Goal: Task Accomplishment & Management: Manage account settings

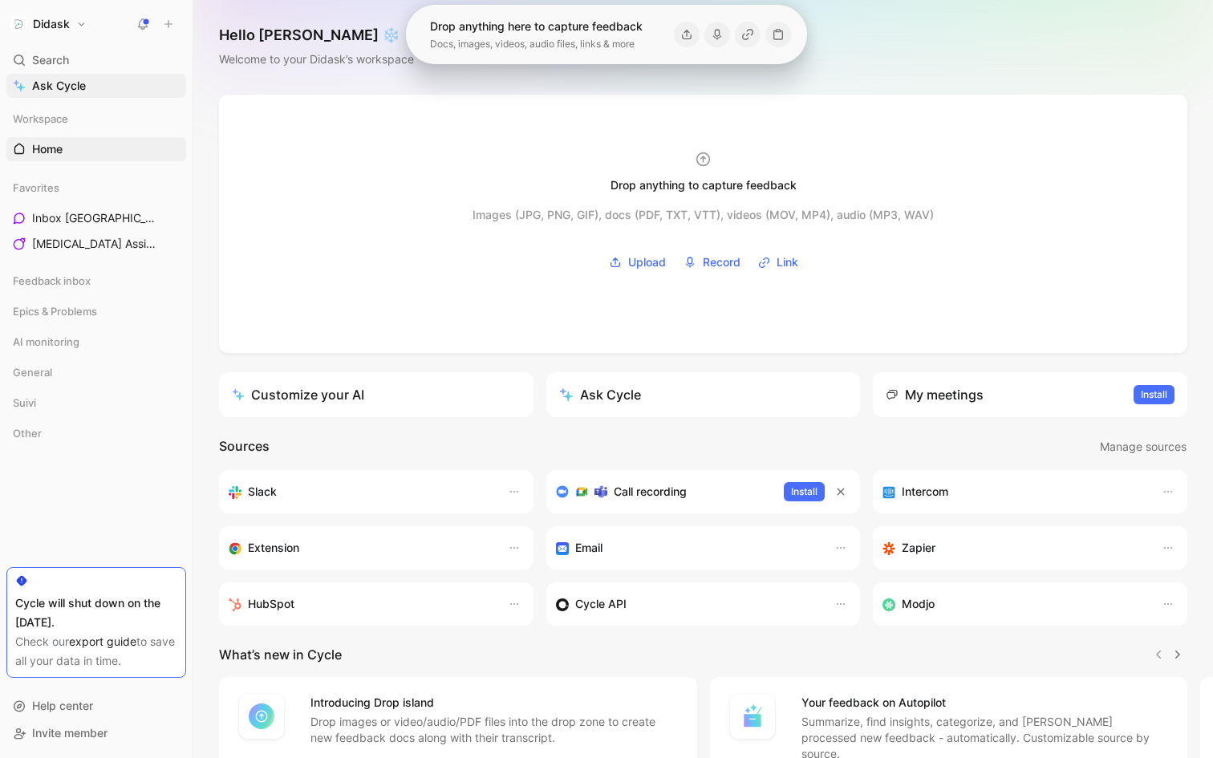
click at [71, 32] on button "Didask" at bounding box center [48, 24] width 84 height 22
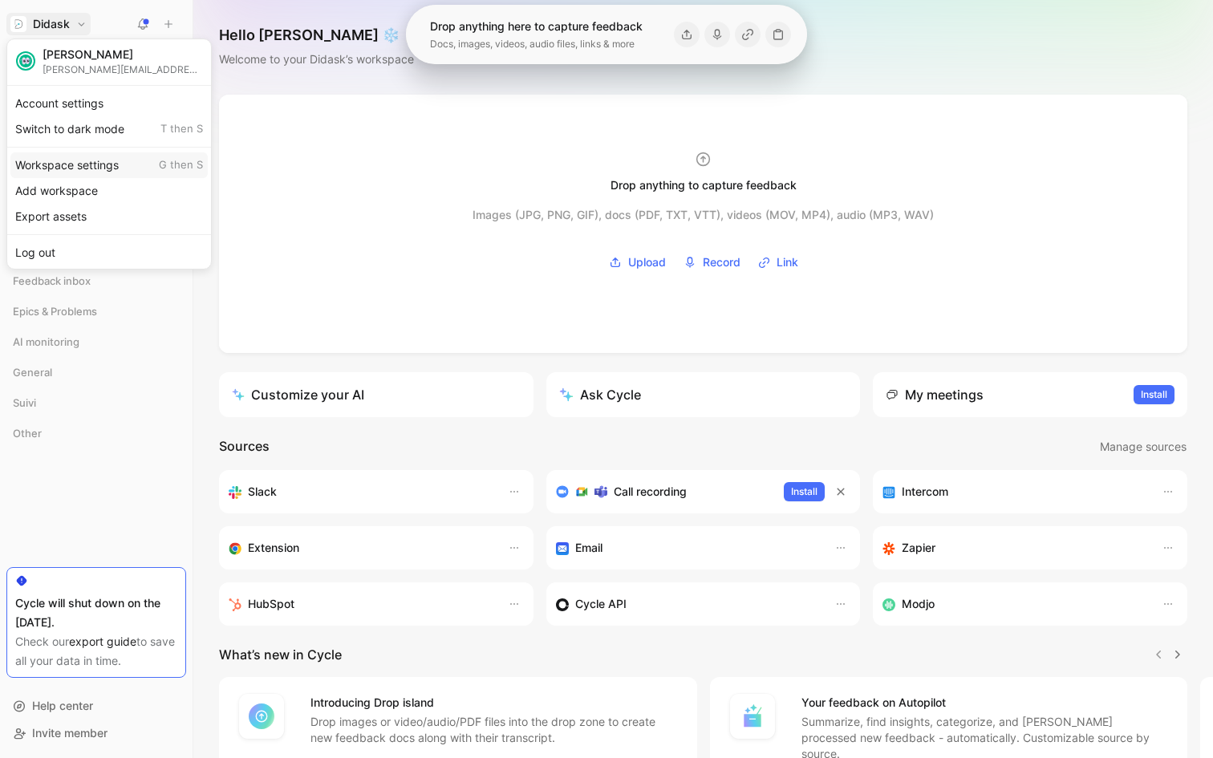
click at [72, 156] on div "Workspace settings G then S" at bounding box center [108, 165] width 197 height 26
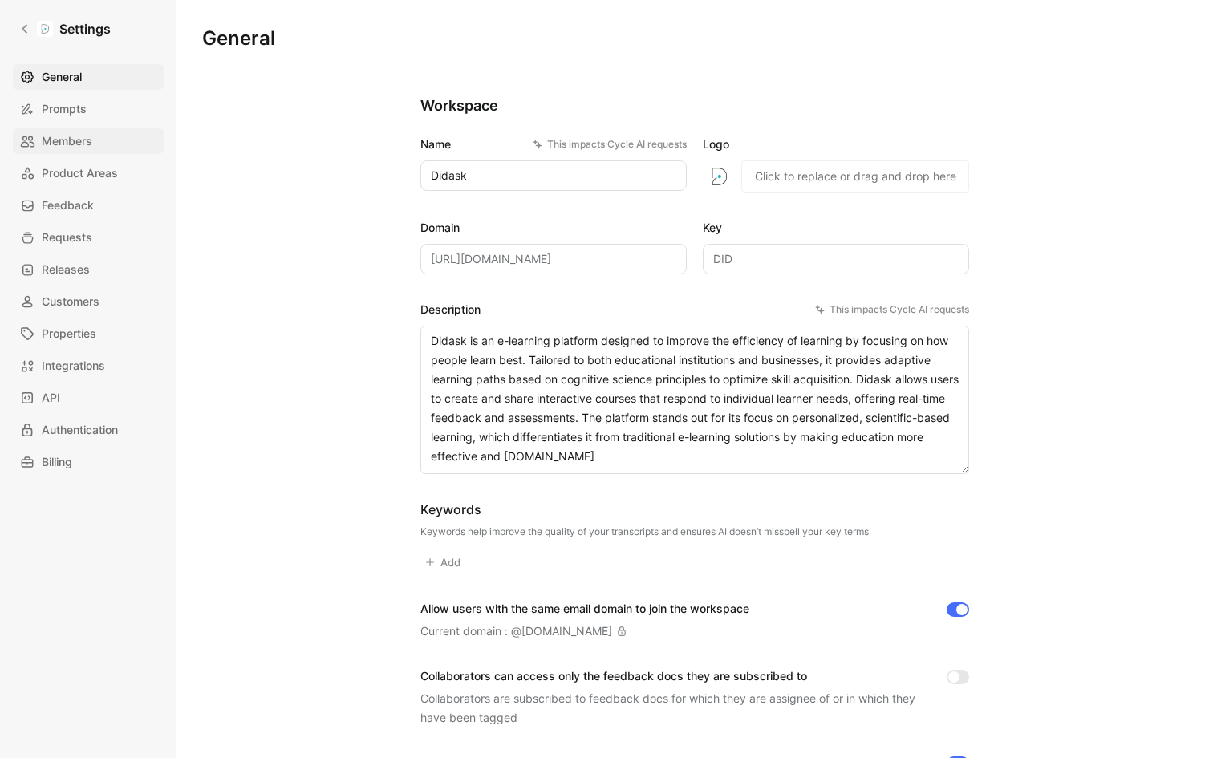
click at [99, 149] on link "Members" at bounding box center [88, 141] width 151 height 26
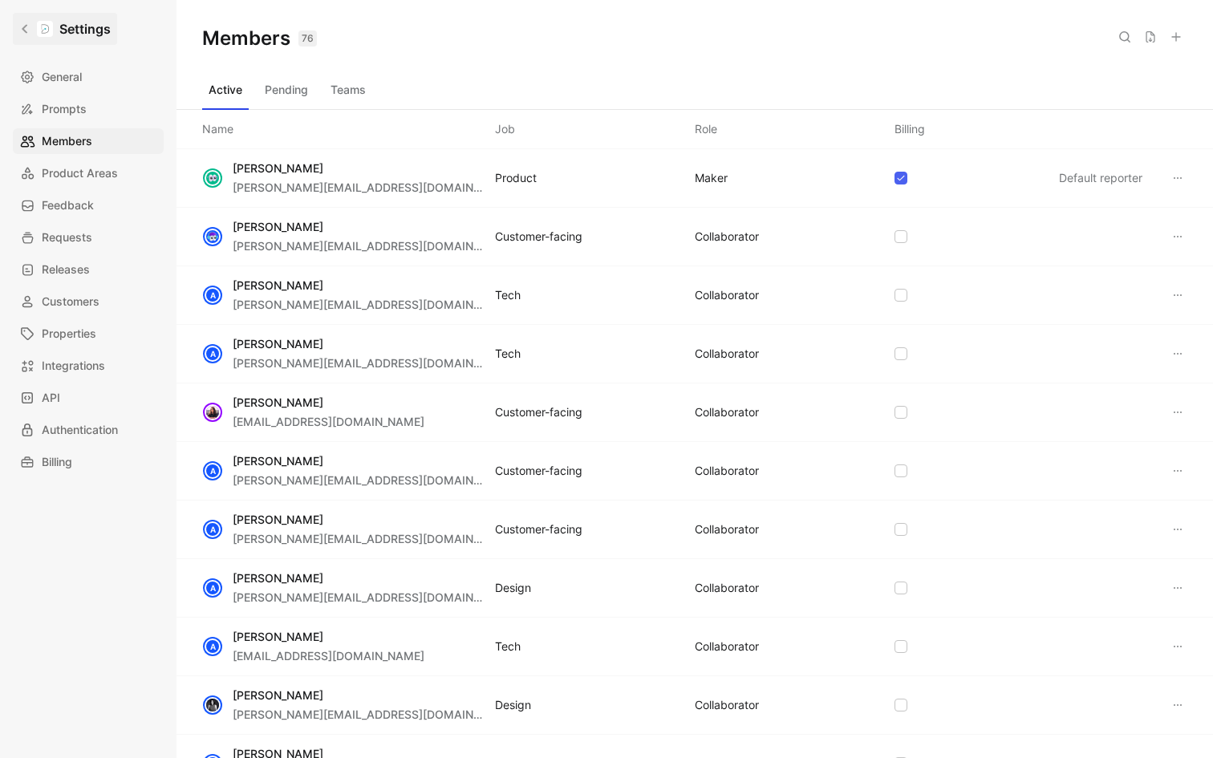
click at [63, 33] on h1 "Settings" at bounding box center [84, 28] width 51 height 19
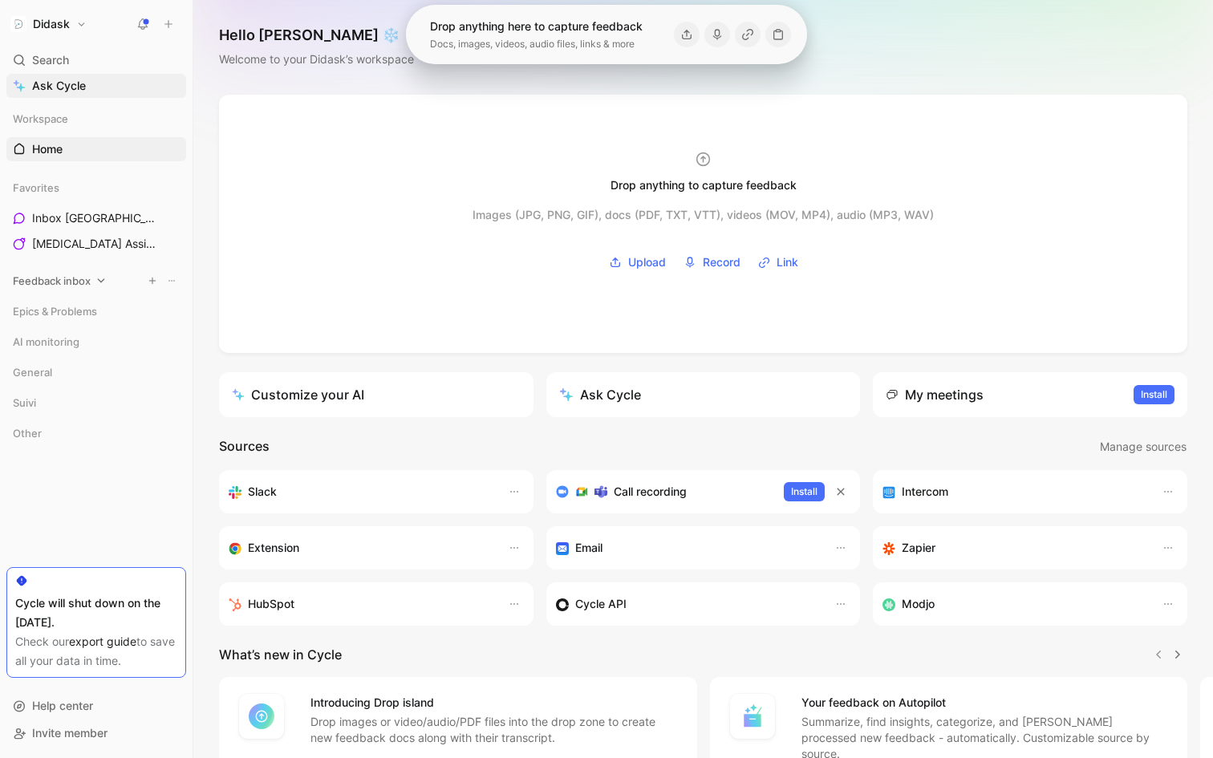
click at [74, 277] on span "Feedback inbox" at bounding box center [52, 281] width 78 height 16
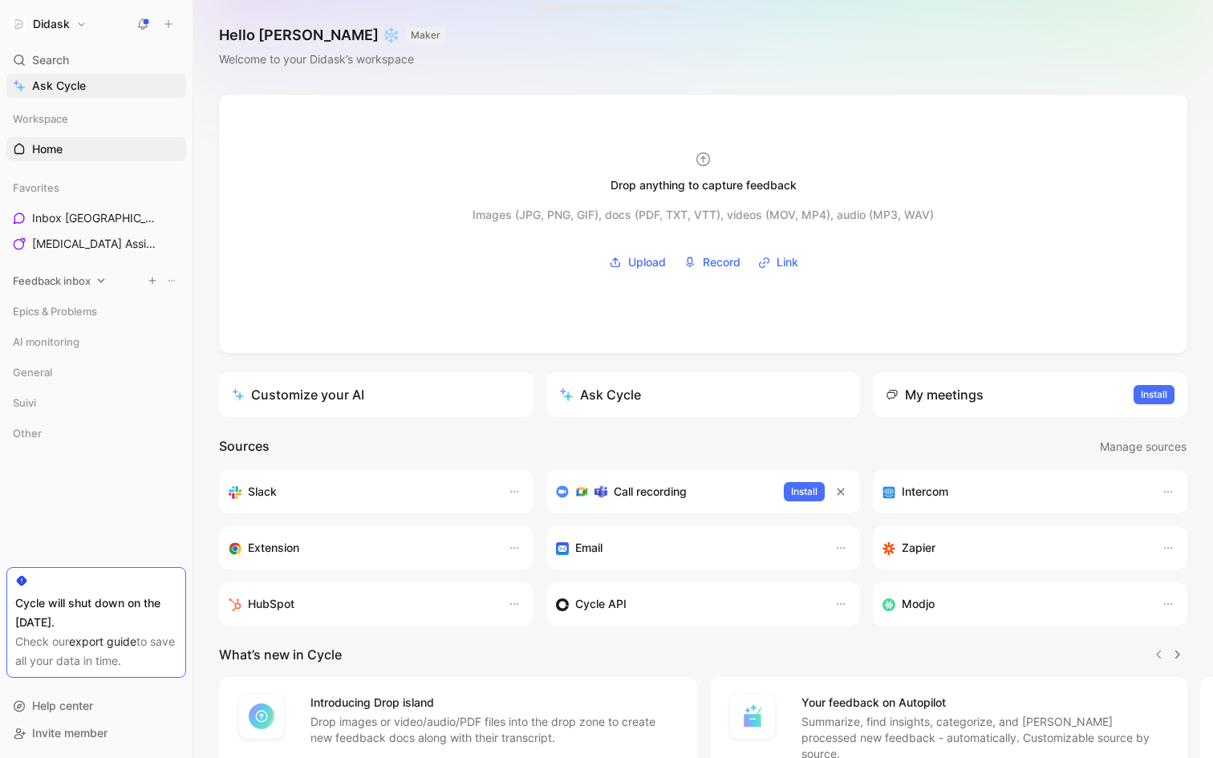
click at [96, 281] on icon at bounding box center [100, 280] width 11 height 11
click at [90, 391] on span "Epics & Problems" at bounding box center [55, 399] width 84 height 16
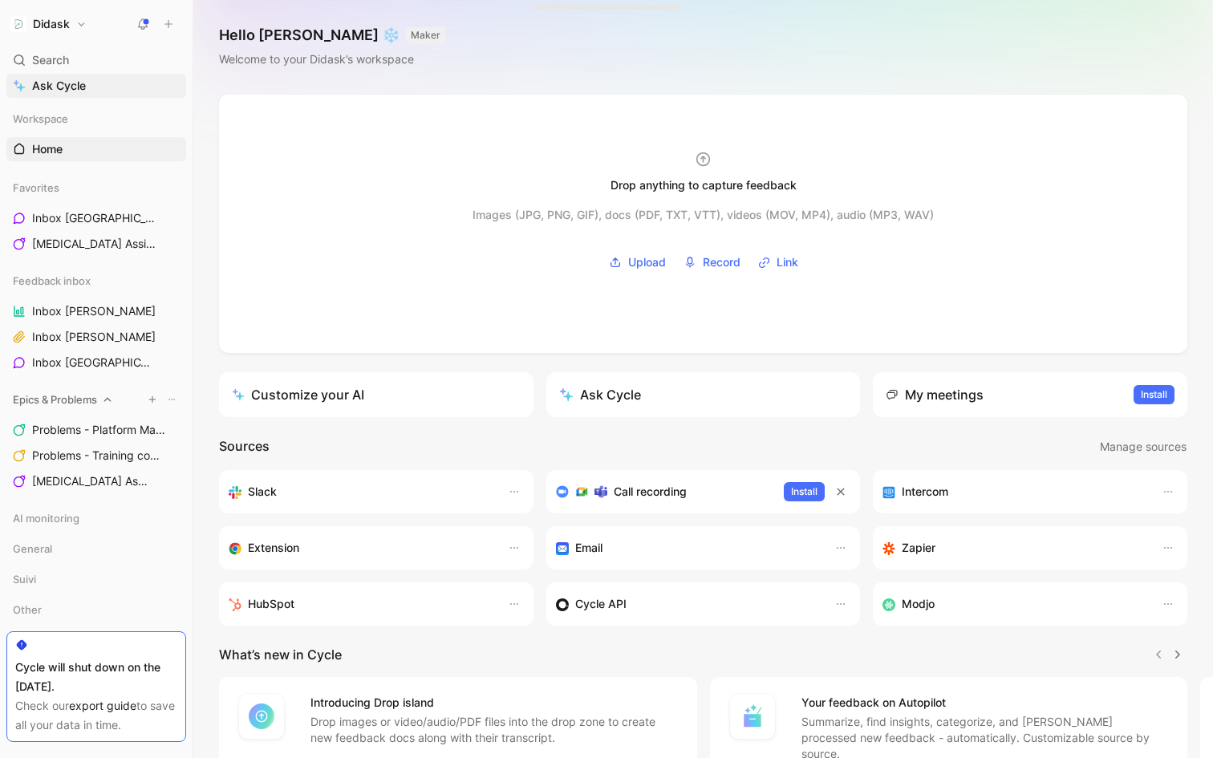
scroll to position [64, 0]
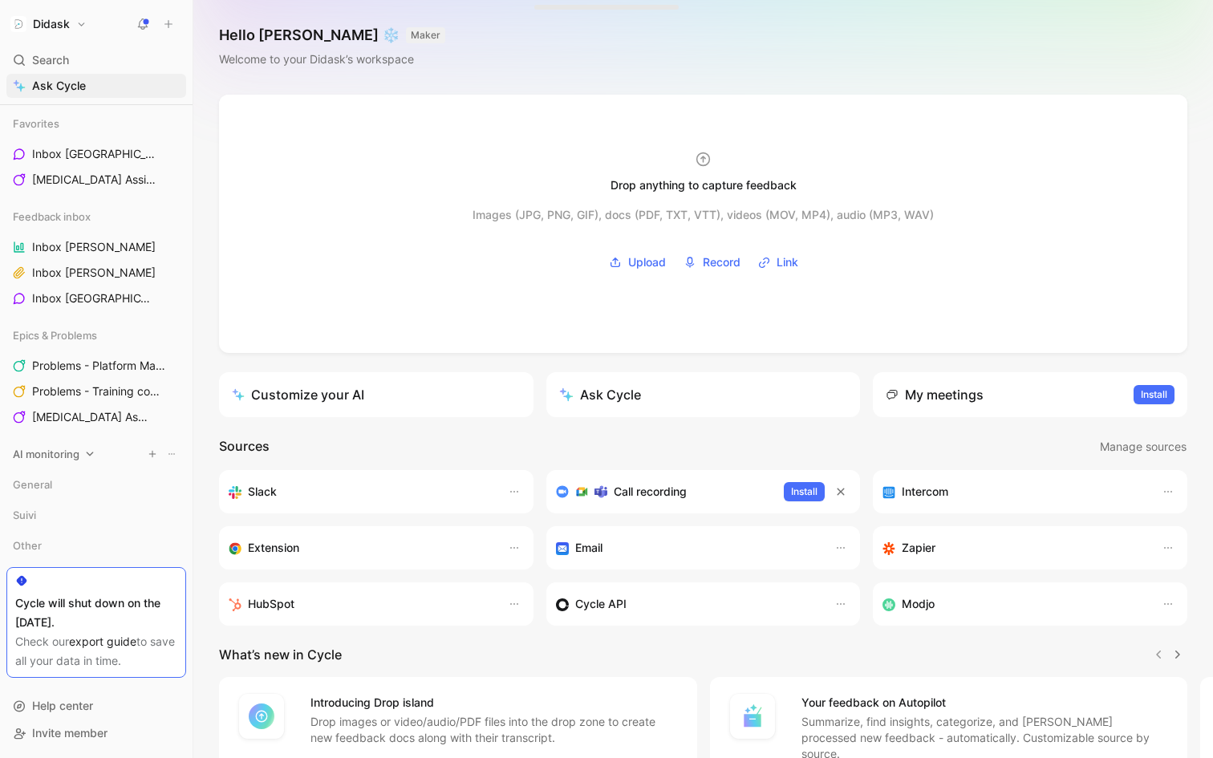
click at [79, 455] on div "AI monitoring" at bounding box center [96, 454] width 180 height 24
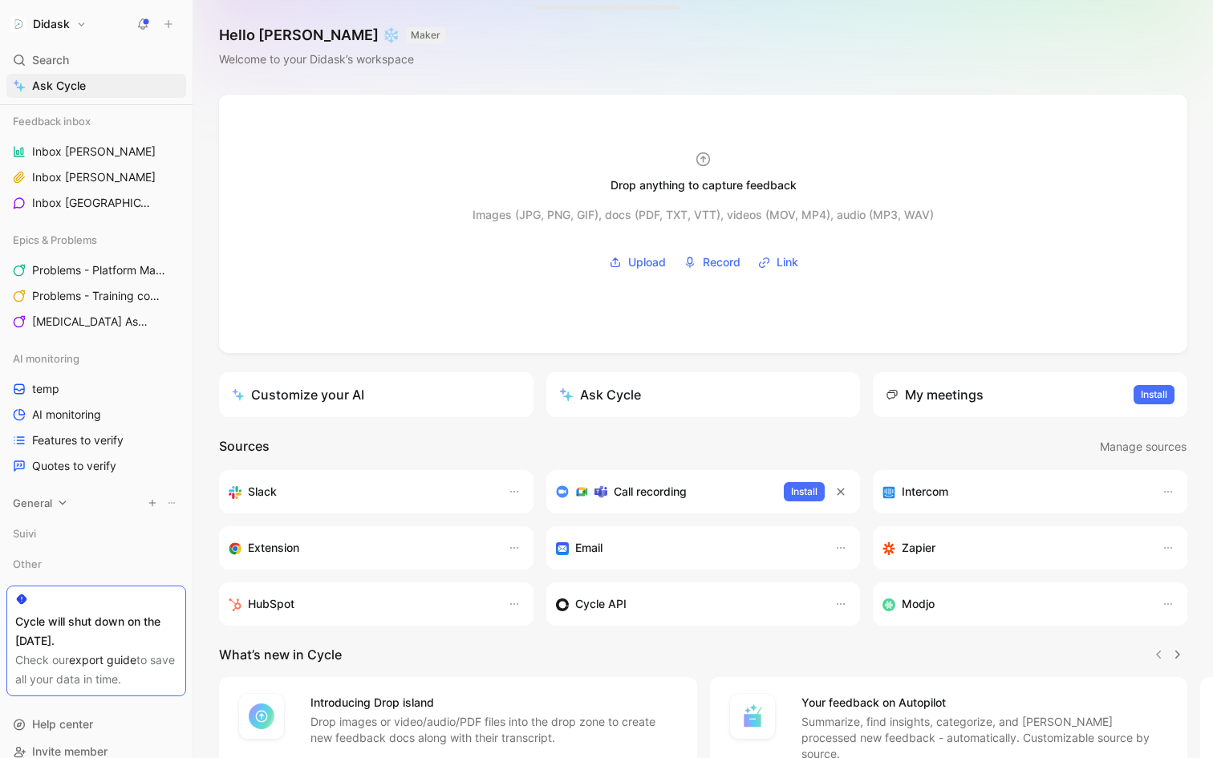
click at [67, 496] on div "General" at bounding box center [96, 503] width 180 height 24
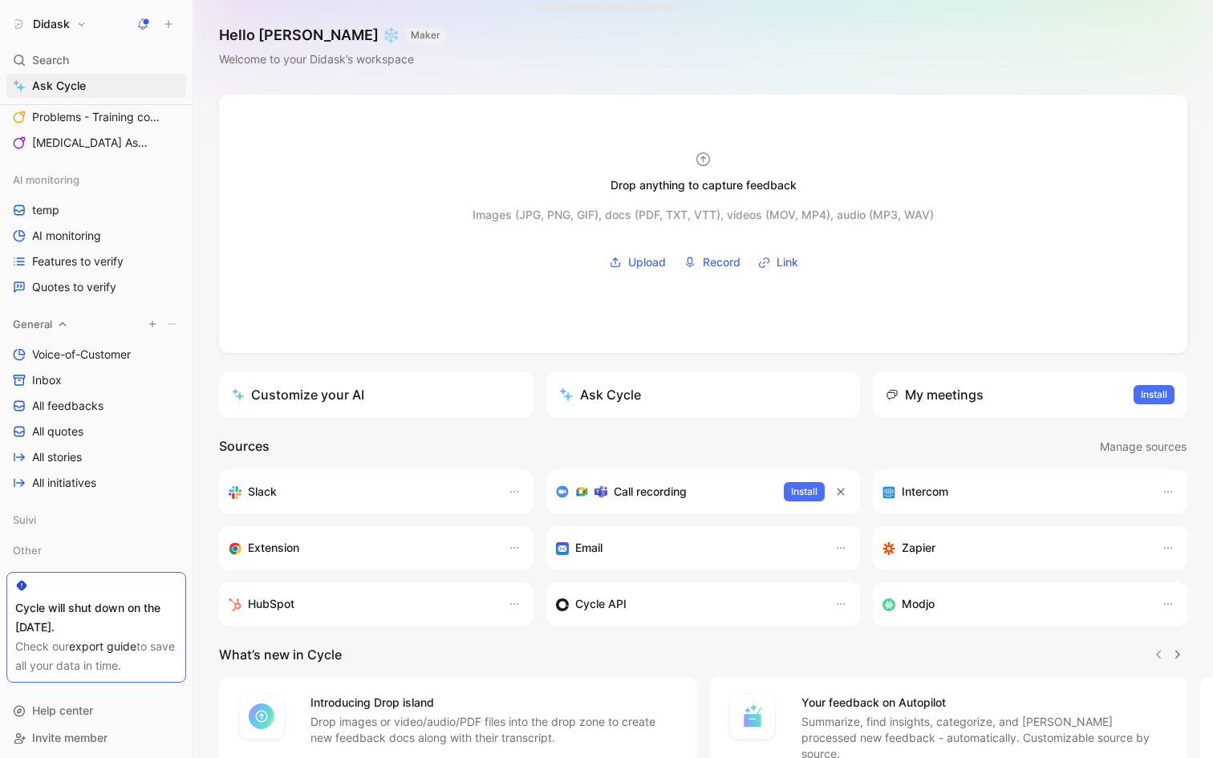
scroll to position [343, 0]
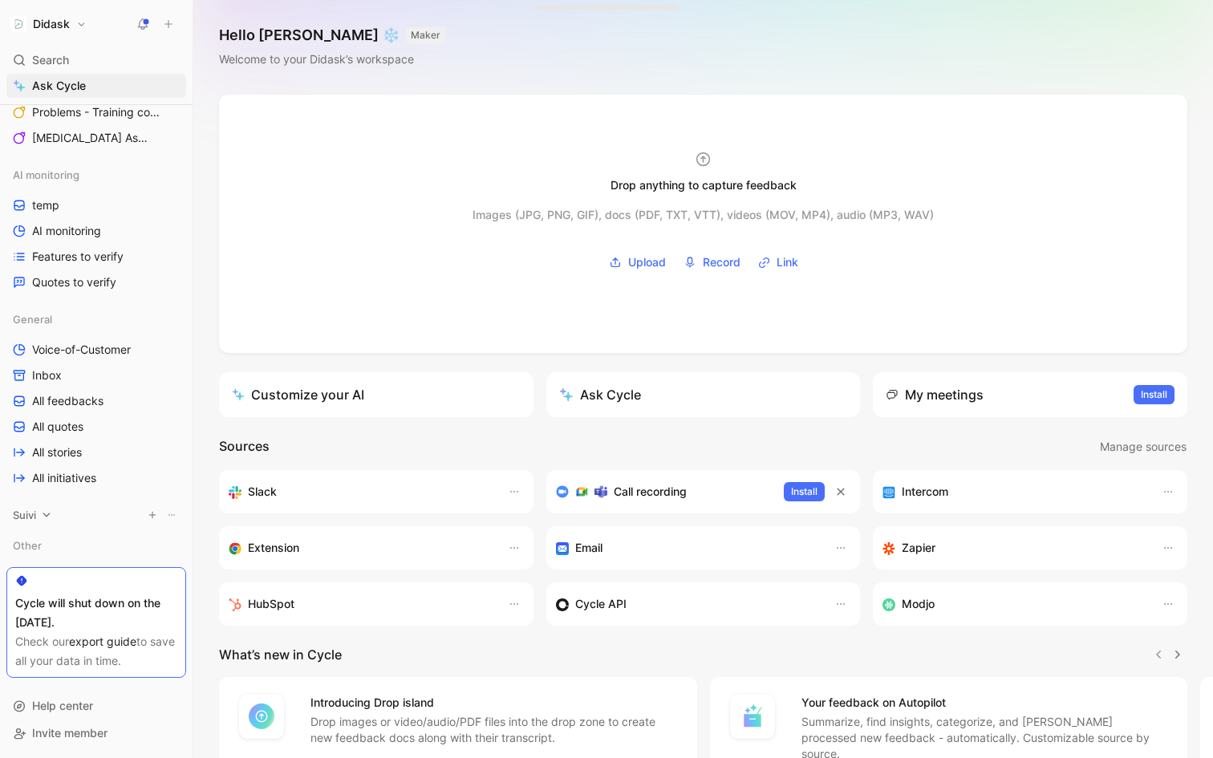
click at [36, 517] on span "Suivi" at bounding box center [24, 515] width 23 height 16
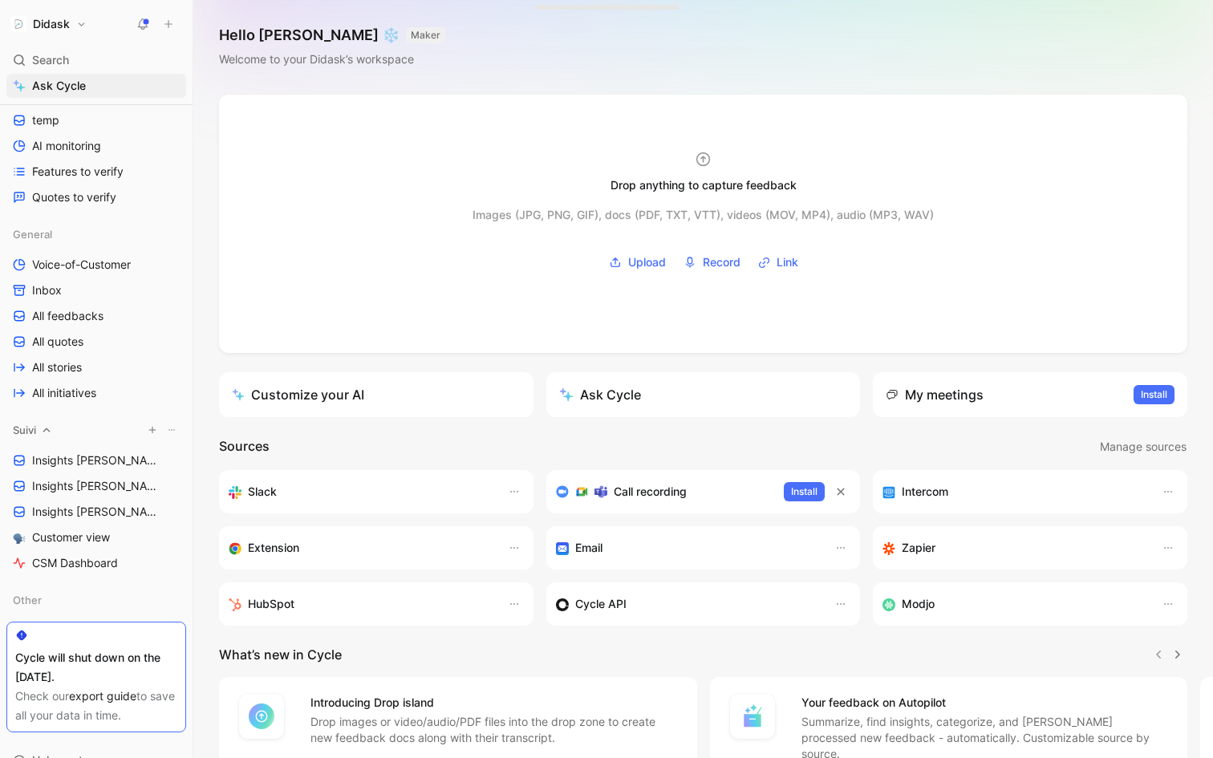
scroll to position [483, 0]
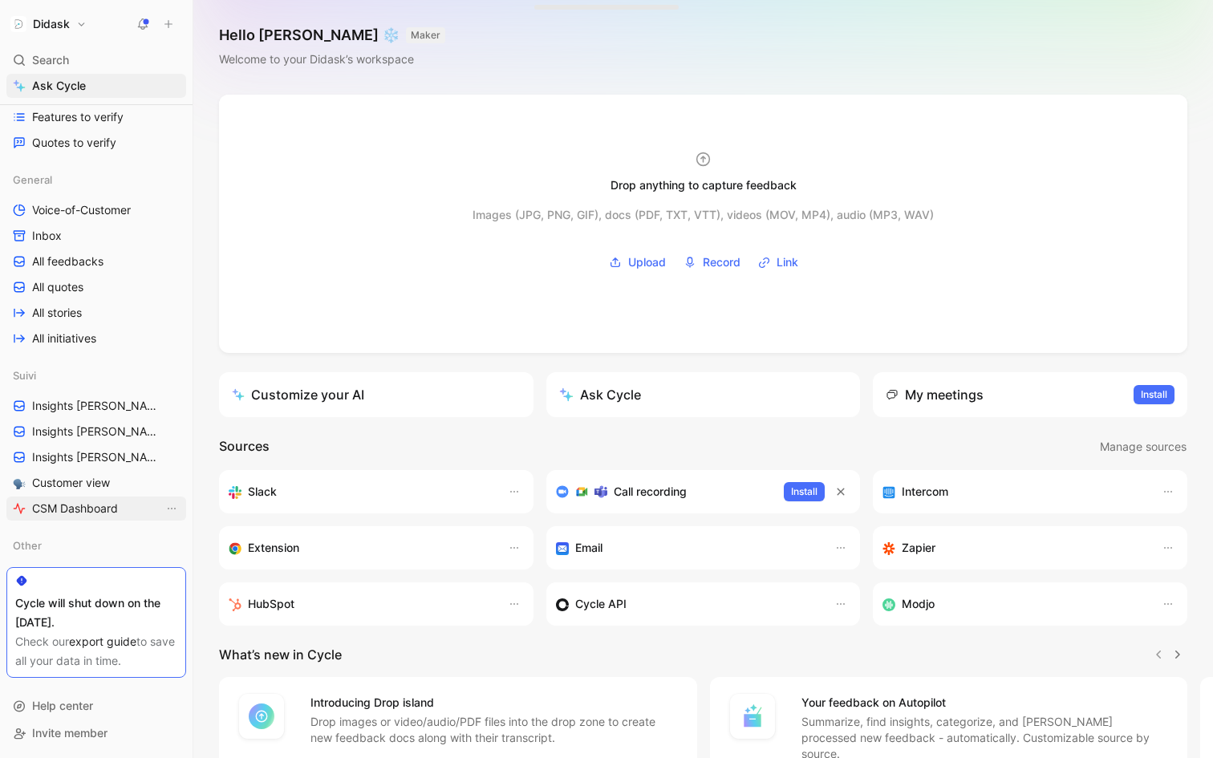
click at [74, 504] on span "CSM Dashboard" at bounding box center [75, 508] width 86 height 16
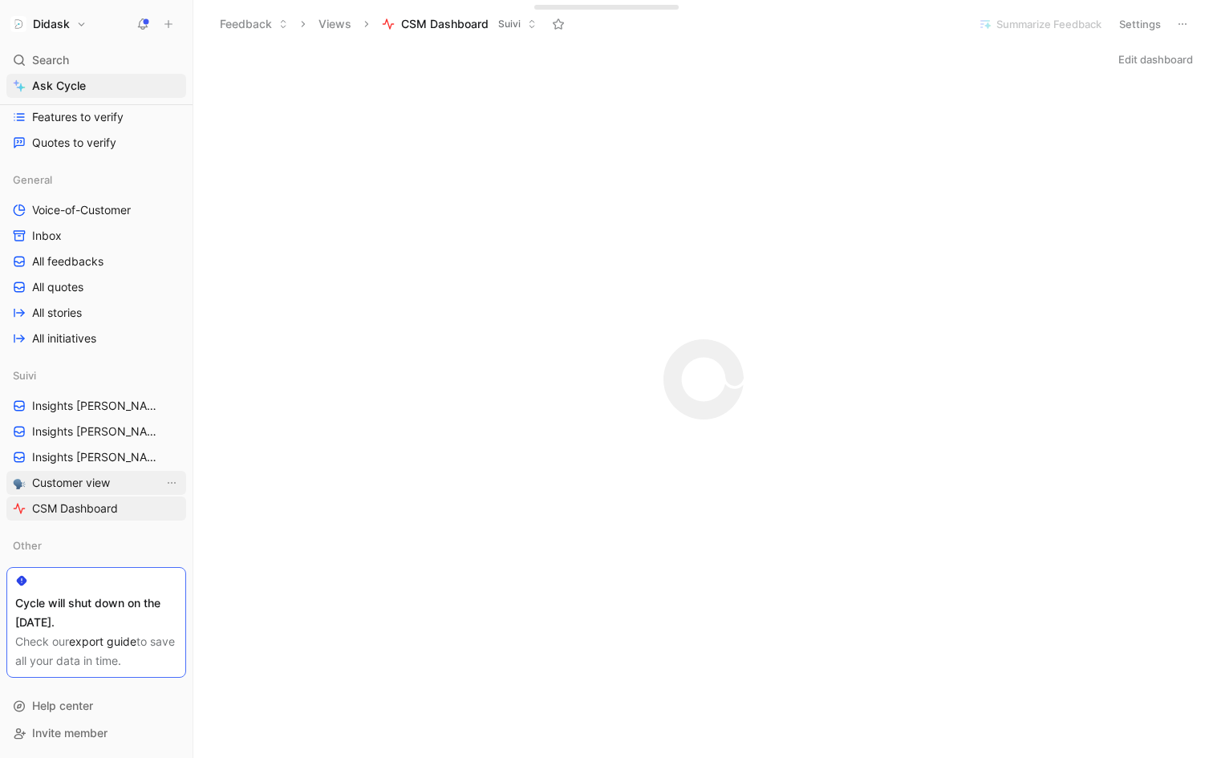
click at [75, 490] on span "Customer view" at bounding box center [71, 483] width 78 height 16
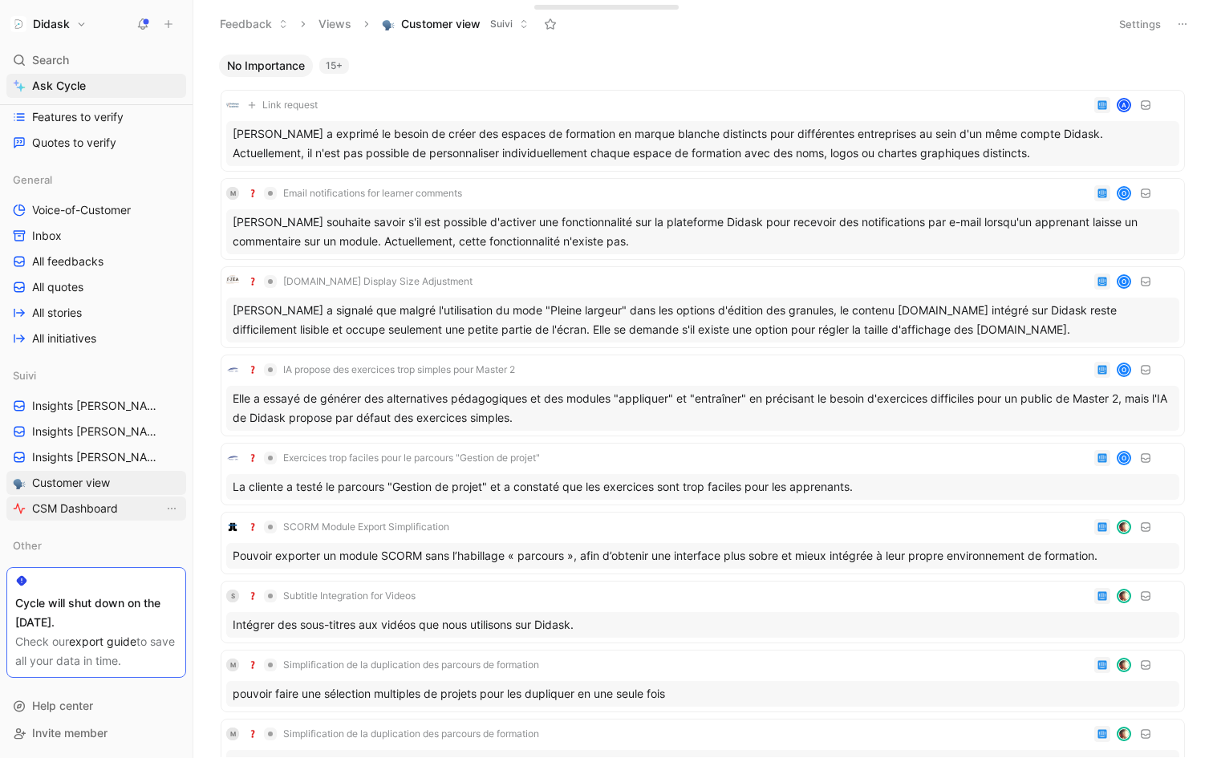
click at [74, 506] on span "CSM Dashboard" at bounding box center [75, 508] width 86 height 16
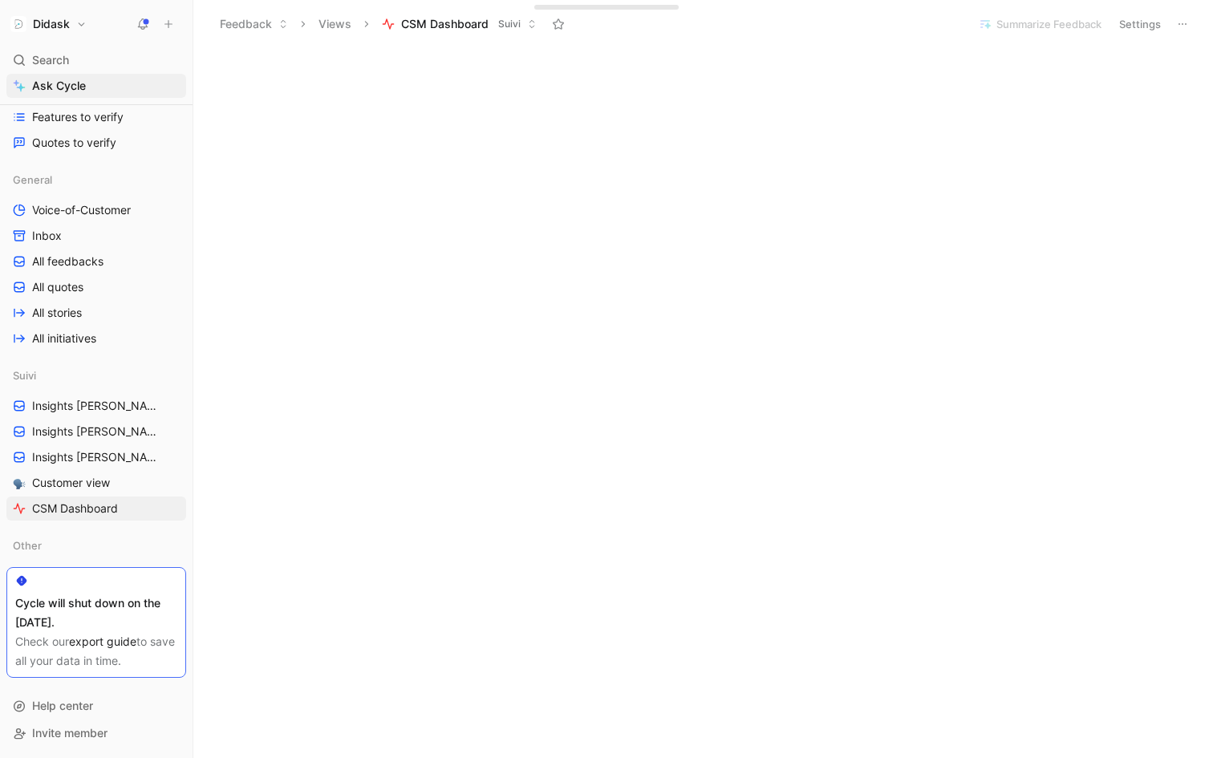
scroll to position [484, 0]
click at [71, 18] on button "Didask" at bounding box center [48, 24] width 84 height 22
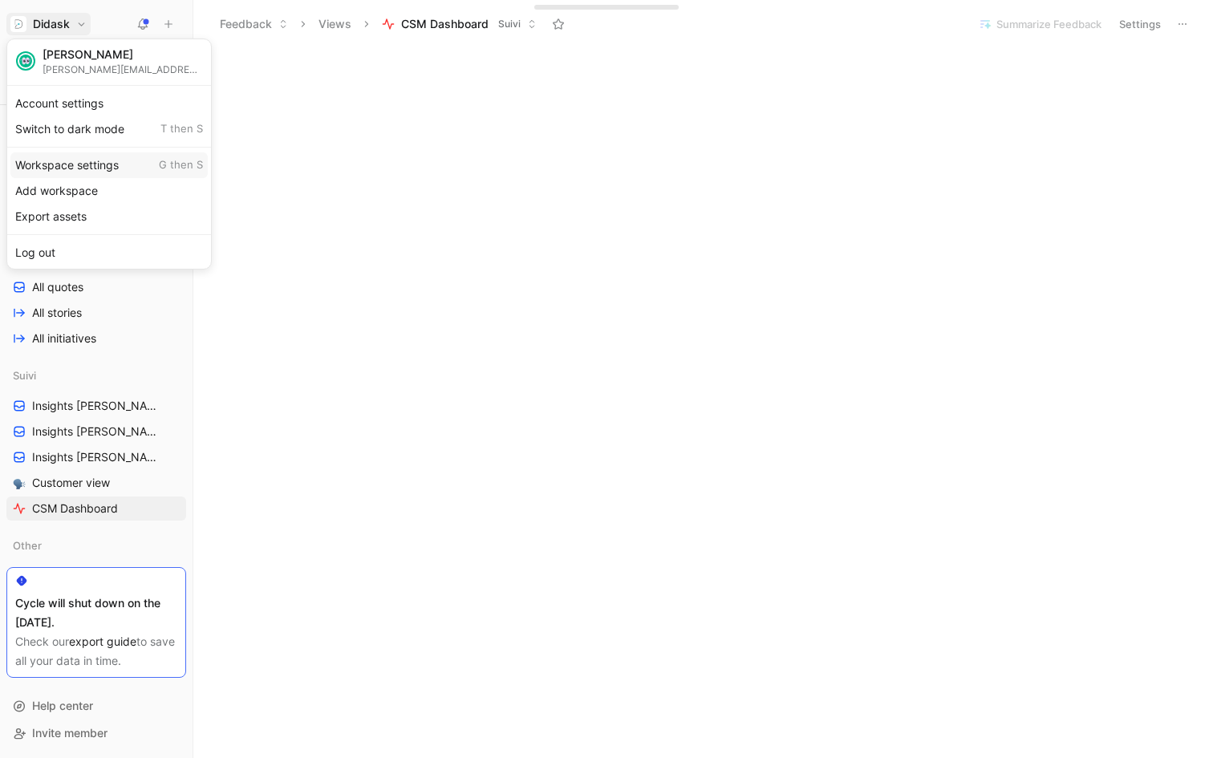
click at [91, 160] on div "Workspace settings G then S" at bounding box center [108, 165] width 197 height 26
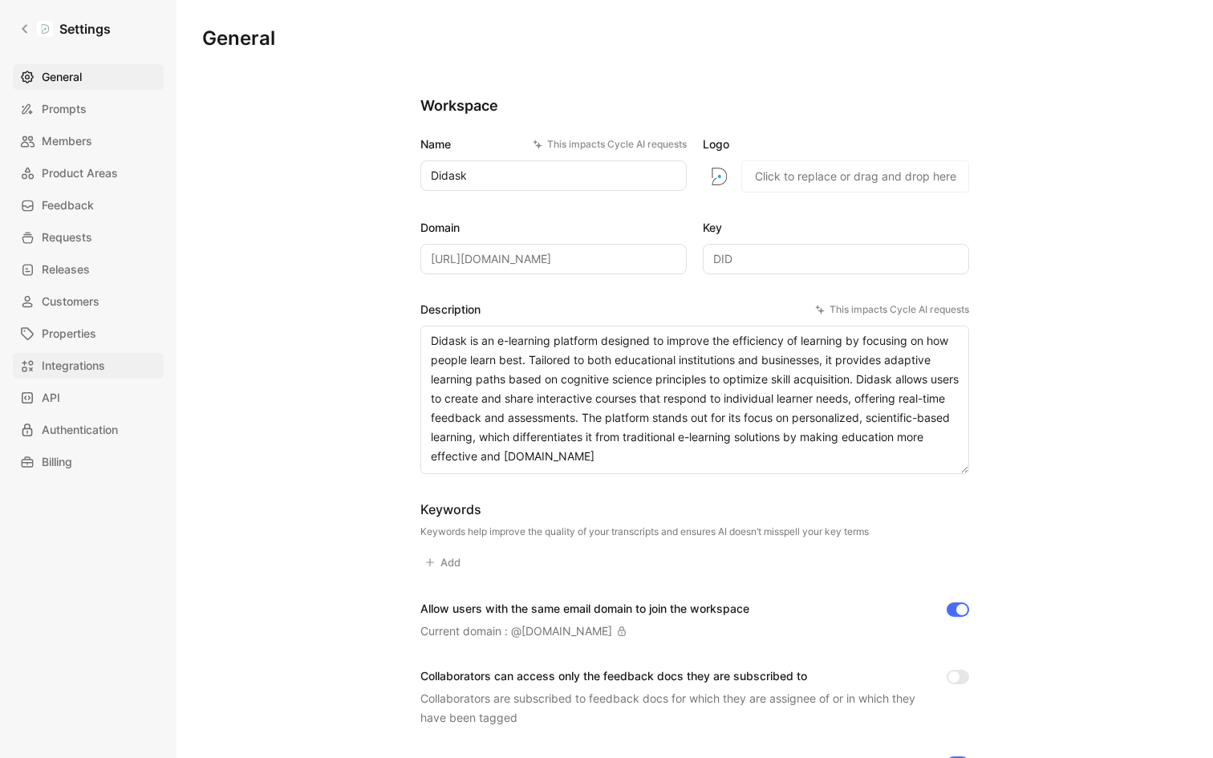
click at [78, 359] on span "Integrations" at bounding box center [73, 365] width 63 height 19
